Goal: Information Seeking & Learning: Find specific fact

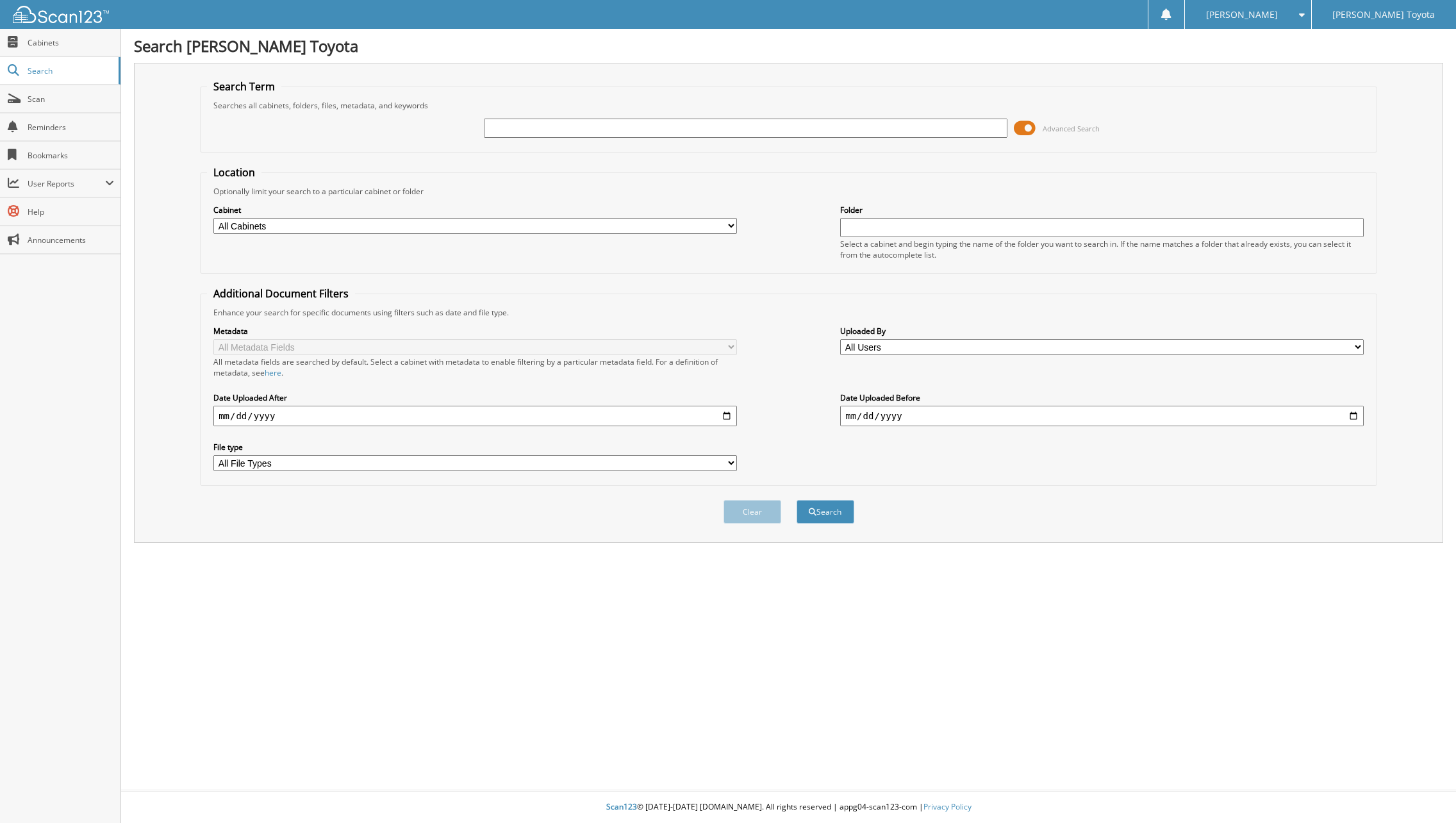
click at [579, 132] on input "text" at bounding box center [745, 128] width 523 height 19
type input "45609"
click at [797, 500] on button "Search" at bounding box center [826, 511] width 58 height 23
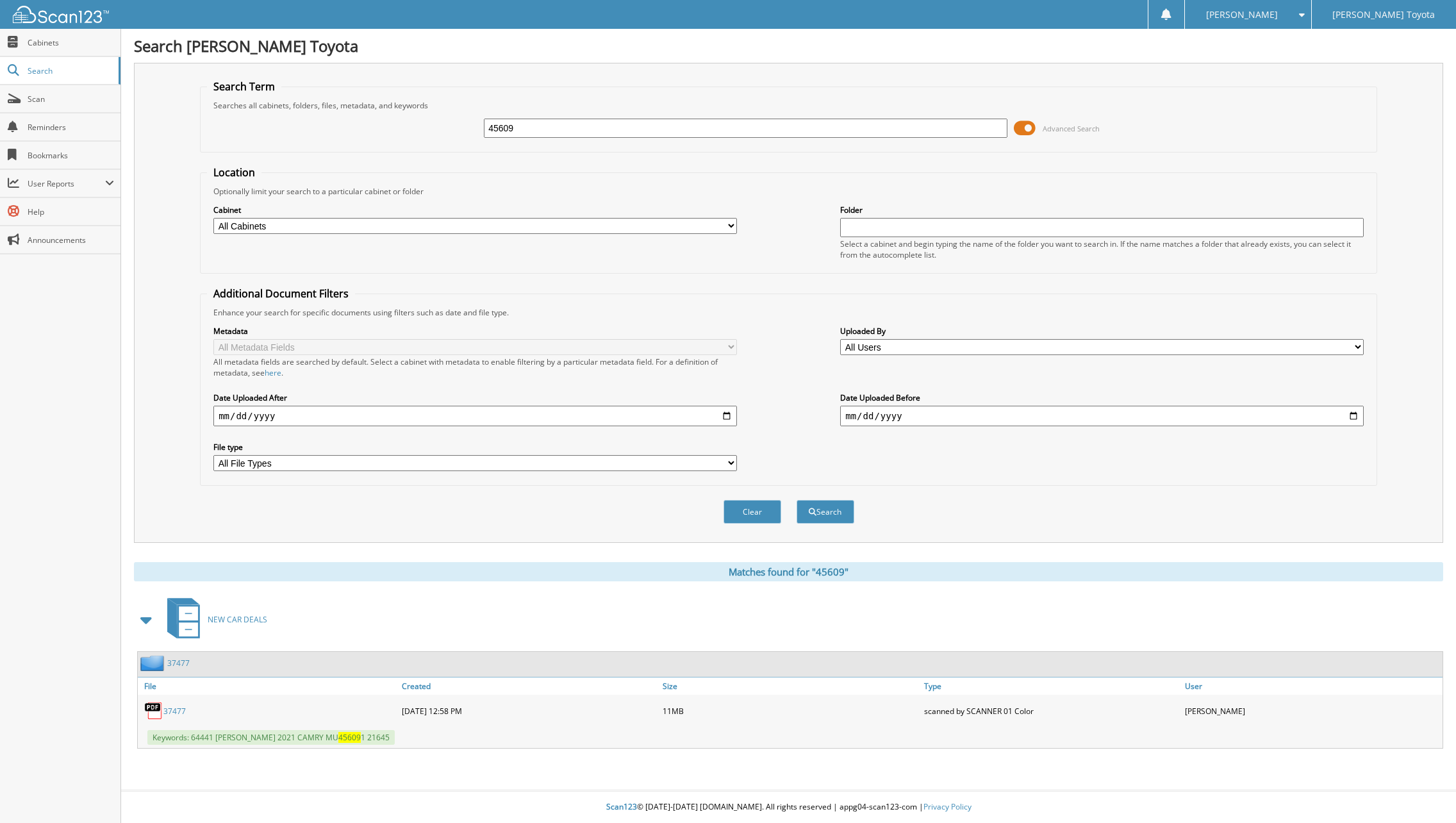
click at [174, 708] on link "37477" at bounding box center [174, 711] width 23 height 11
click at [546, 129] on input "45609" at bounding box center [745, 128] width 523 height 19
type input "44609"
click at [797, 500] on button "Search" at bounding box center [826, 511] width 58 height 23
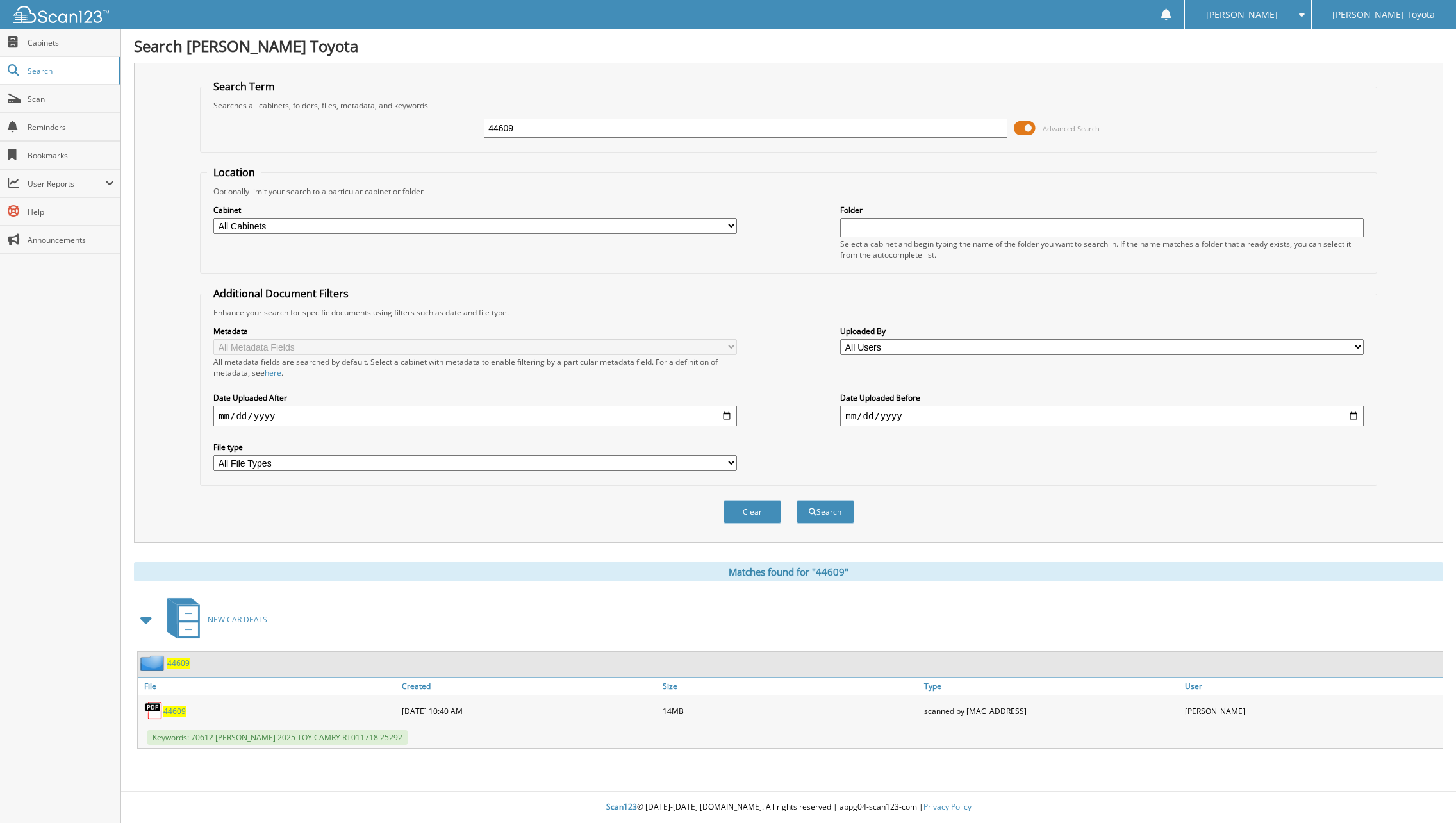
click at [182, 706] on span "44609" at bounding box center [174, 711] width 23 height 11
click at [739, 515] on button "Clear" at bounding box center [753, 511] width 58 height 23
